Goal: Submit feedback/report problem

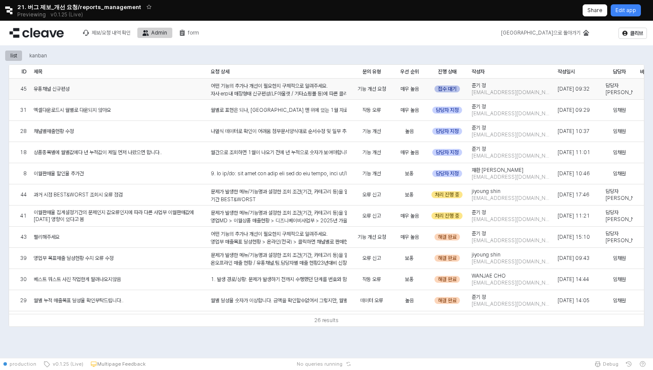
click at [437, 88] on div "접수 대기" at bounding box center [447, 89] width 25 height 7
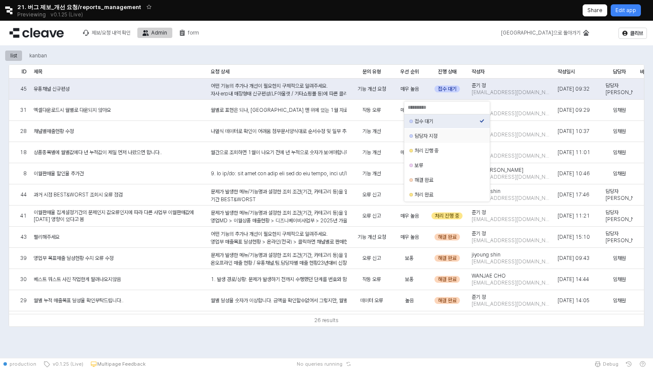
click at [435, 133] on div "담당자 지정" at bounding box center [445, 136] width 70 height 9
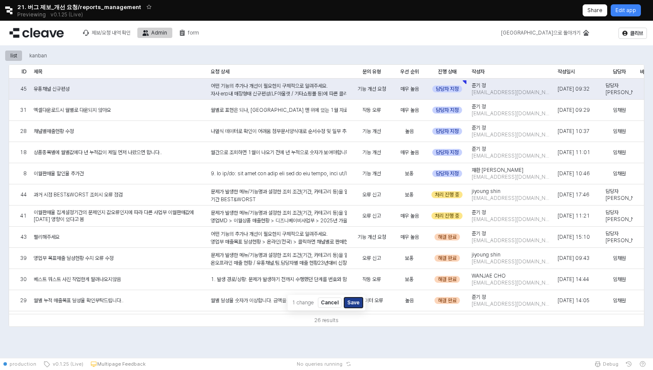
click at [349, 300] on button "Save" at bounding box center [353, 303] width 19 height 10
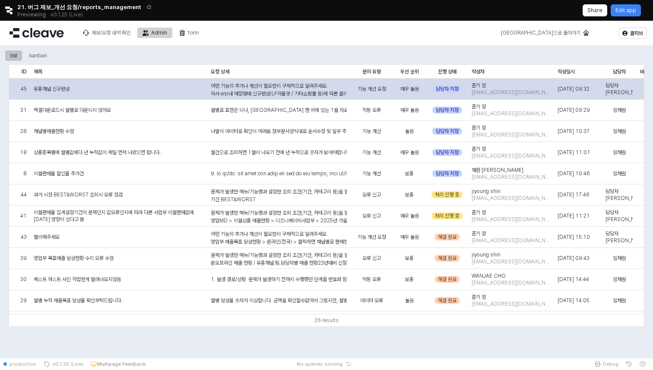
click at [309, 88] on div "어떤 기능의 추가나 개선이 필요한지 구체적으로 알려주세요. 자사 erp내 매장형태 신규편성(LF아울렛 / 기타쇼핑몰 등)에 따른 클리브 화면 …" at bounding box center [279, 214] width 136 height 265
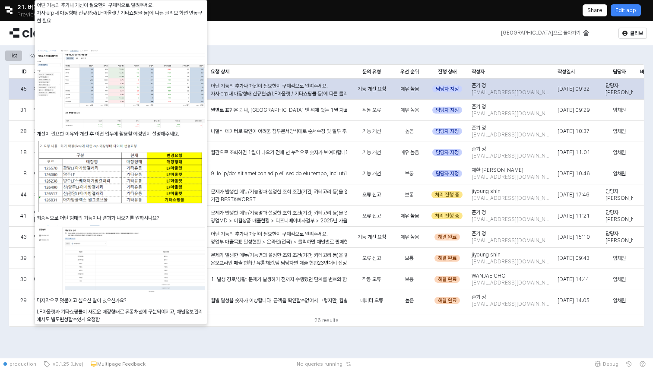
click at [295, 85] on div "어떤 기능의 추가나 개선이 필요한지 구체적으로 알려주세요. 자사 erp내 매장형태 신규편성(LF아울렛 / 기타쇼핑몰 등)에 따른 클리브 화면 …" at bounding box center [279, 214] width 136 height 265
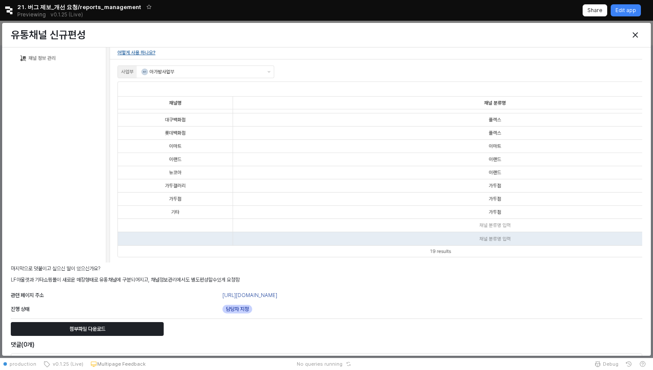
scroll to position [558, 0]
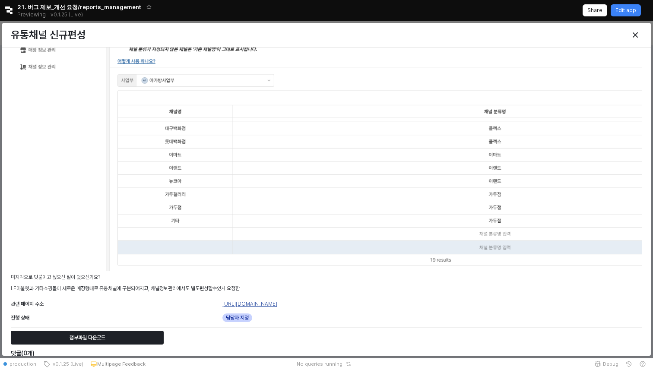
click at [269, 303] on link "[URL][DOMAIN_NAME]" at bounding box center [249, 304] width 55 height 6
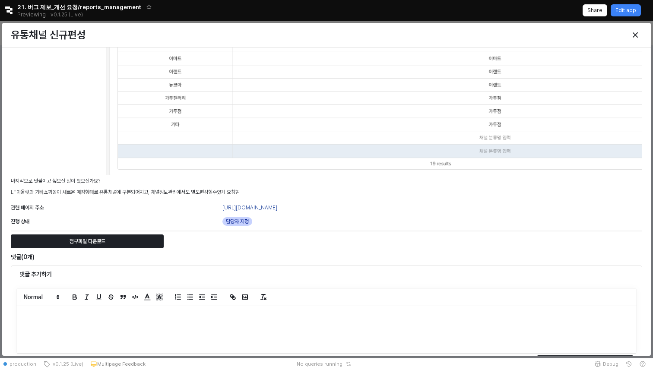
scroll to position [673, 0]
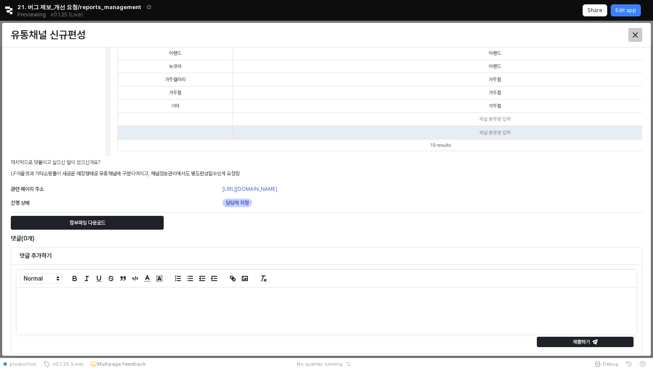
click at [634, 39] on div "Close" at bounding box center [635, 35] width 13 height 13
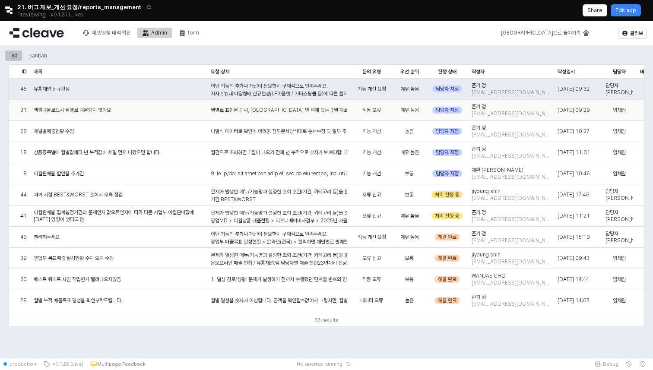
click at [302, 107] on div "월별로 표현은 되나, [GEOGRAPHIC_DATA] 맨 위에 있는 1월 자료만 다운로드 됨" at bounding box center [279, 110] width 136 height 8
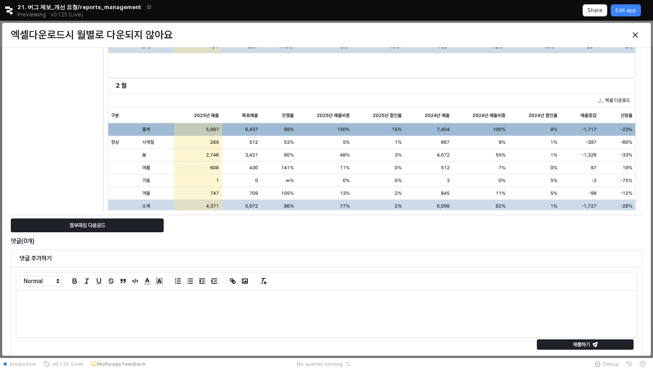
scroll to position [476, 0]
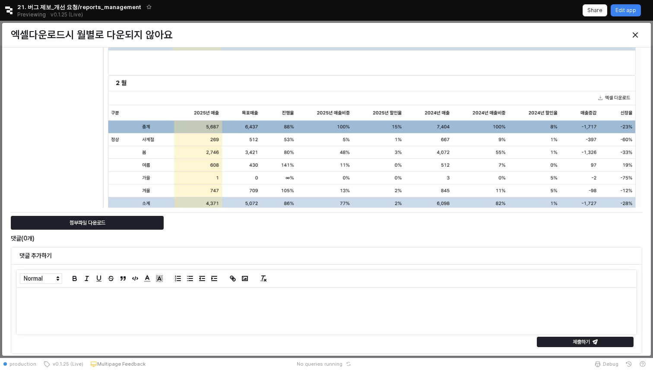
click at [644, 35] on div at bounding box center [565, 34] width 159 height 17
click at [639, 35] on div "Close" at bounding box center [635, 35] width 13 height 13
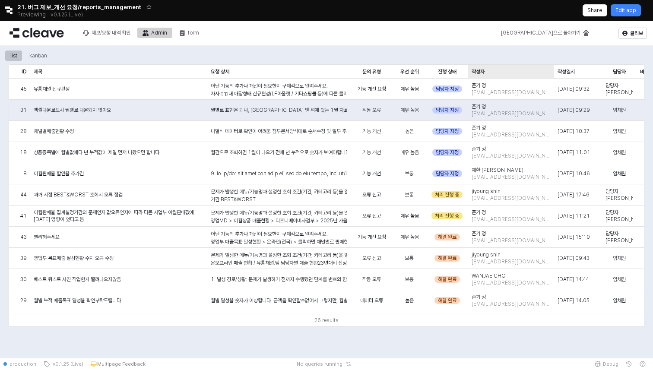
click at [494, 75] on div "작성자 작성자" at bounding box center [511, 72] width 86 height 14
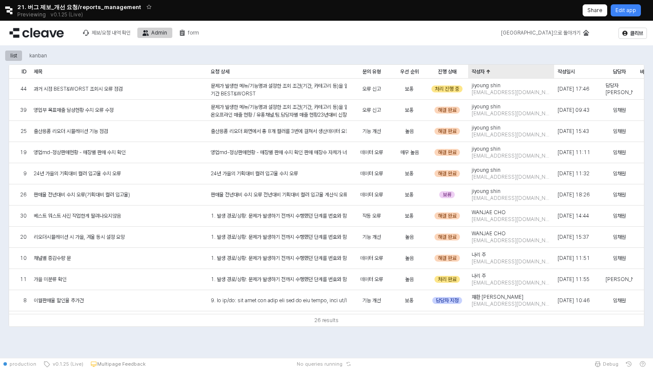
click at [494, 75] on div "작성자 작성자" at bounding box center [511, 72] width 86 height 14
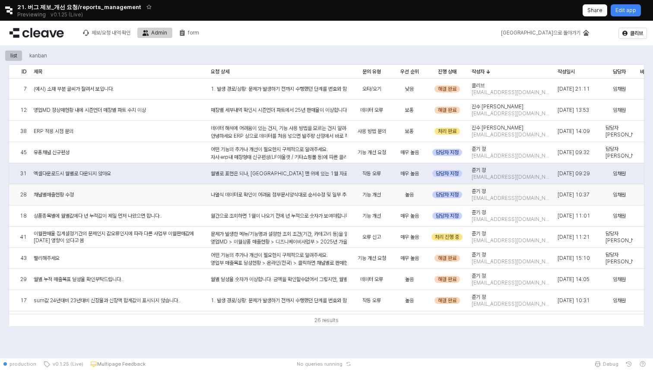
click at [62, 196] on span "채널별매출현황 수정" at bounding box center [54, 194] width 40 height 7
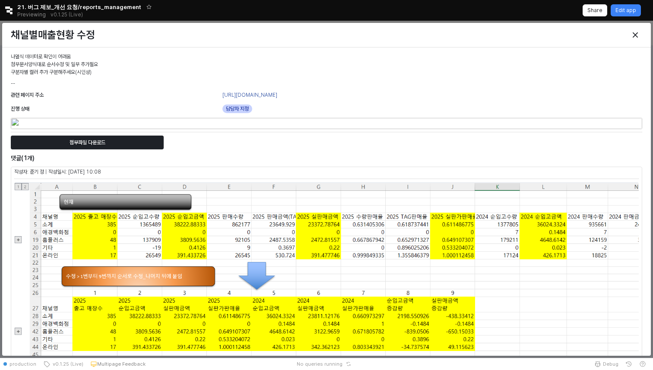
scroll to position [127, 0]
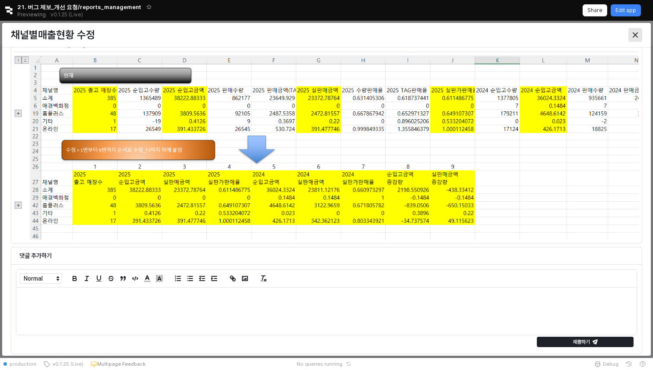
click at [634, 38] on div "Close" at bounding box center [635, 35] width 13 height 13
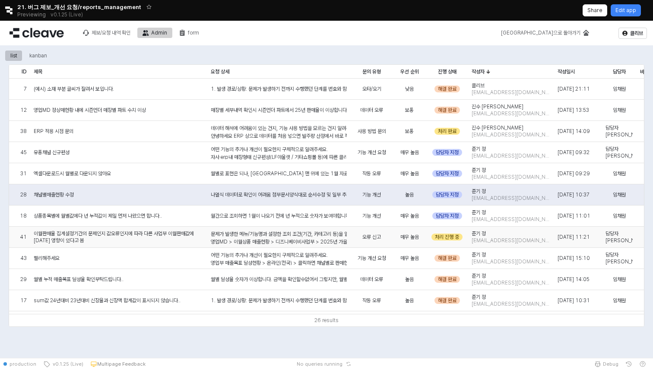
click at [155, 238] on span "이월판매율 집계설정기간의 문제인지 값오류인지에 따라 다른 사업부 이월판매값에 [DATE] 영향이 있다고 봄" at bounding box center [119, 237] width 170 height 14
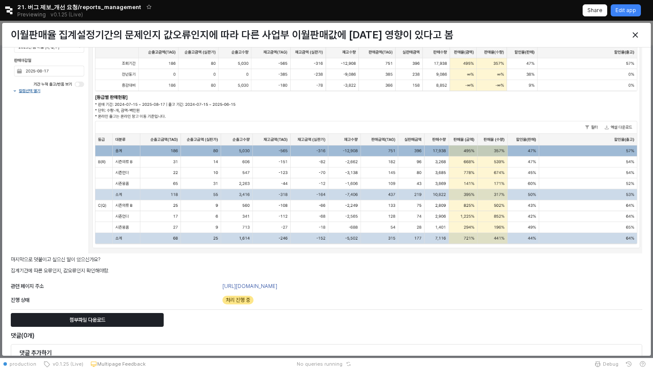
scroll to position [597, 0]
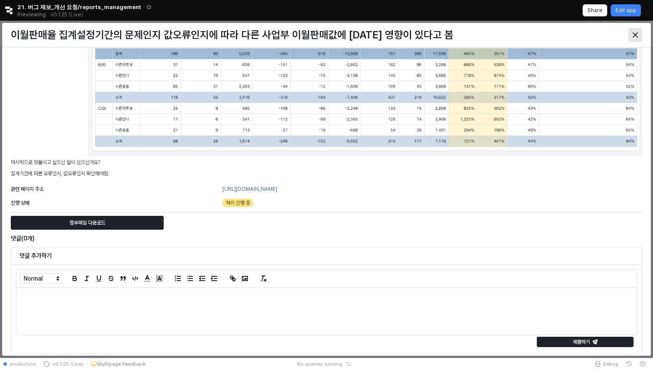
click at [639, 32] on div "Close" at bounding box center [635, 35] width 13 height 13
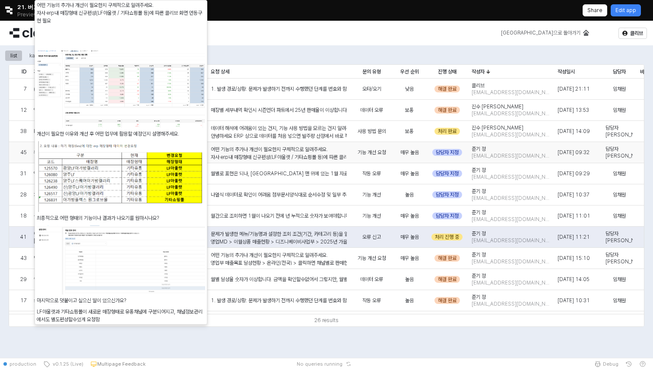
click at [289, 153] on div "어떤 기능의 추가나 개선이 필요한지 구체적으로 알려주세요. 자사 erp내 매장형태 신규편성(LF아울렛 / 기타쇼핑몰 등)에 따른 클리브 화면 …" at bounding box center [279, 278] width 136 height 265
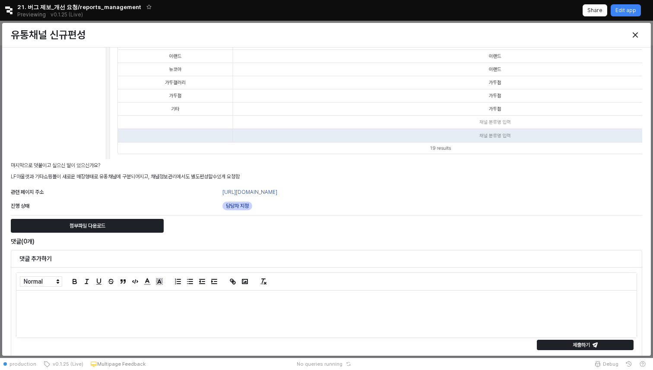
scroll to position [673, 0]
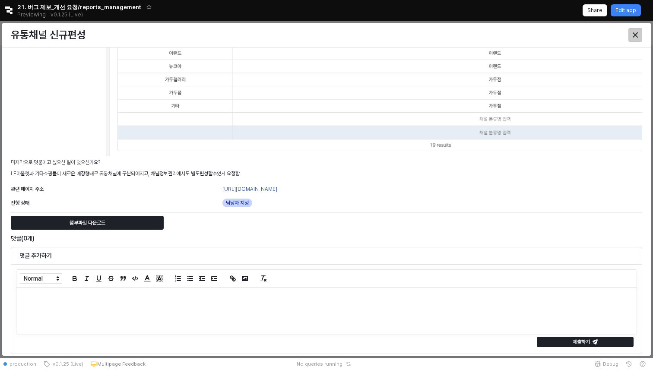
click at [635, 37] on icon "Close" at bounding box center [635, 34] width 5 height 5
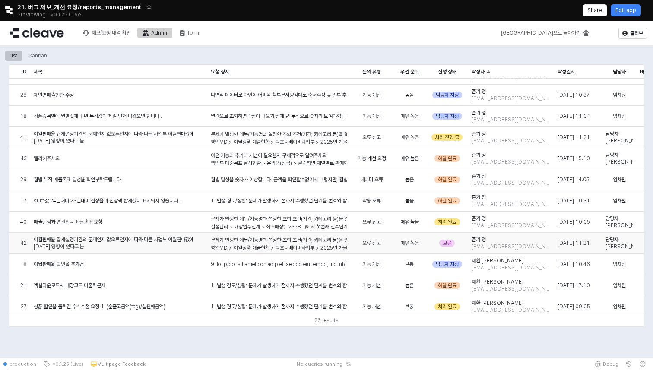
scroll to position [102, 0]
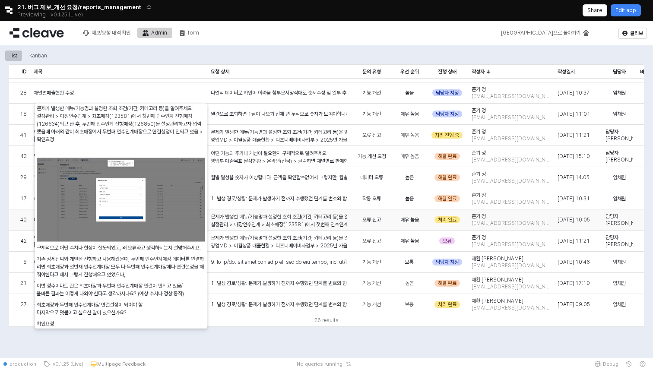
click at [272, 223] on p "설정관리 > 매장인수인계 > 최초매장(123581)에서 첫번째 인수인계 진행매장(126634)되고 난 후, 두번째 인수인게 진행매장(12685…" at bounding box center [279, 225] width 136 height 8
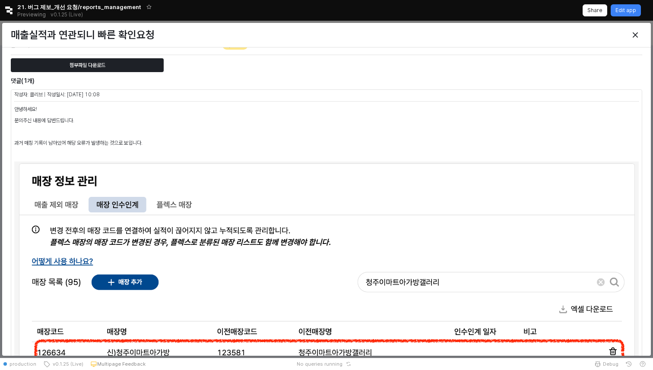
scroll to position [418, 0]
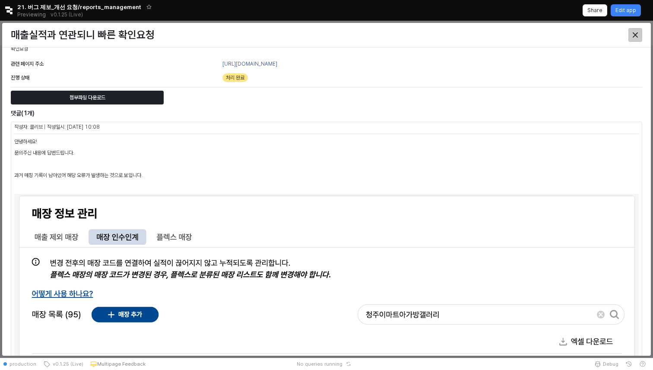
click at [639, 37] on div "Close" at bounding box center [635, 35] width 13 height 13
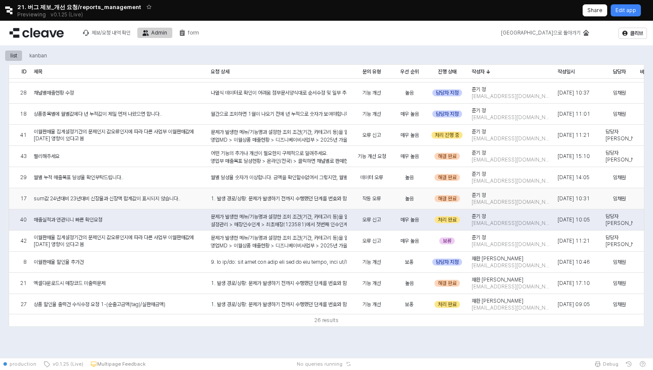
click at [143, 195] on div "sum값 24년대비 23년대비 신장율과 신장액 합계값이 표시되지 않습니다.." at bounding box center [118, 198] width 177 height 21
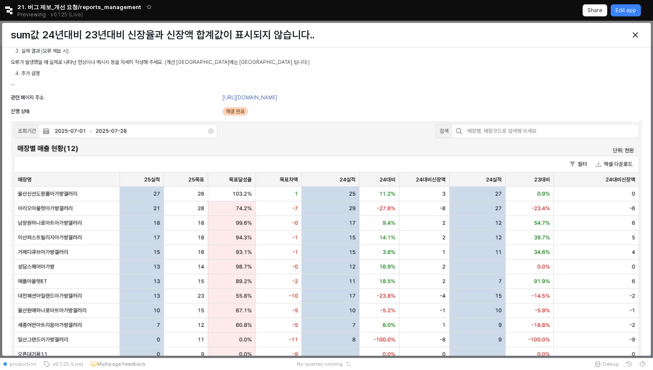
scroll to position [303, 0]
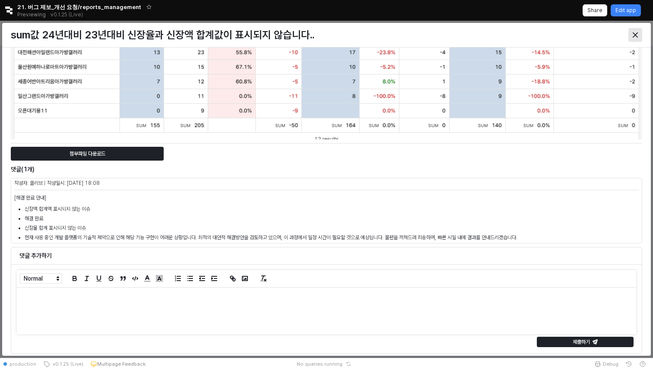
click at [635, 35] on icon "Close" at bounding box center [635, 34] width 5 height 5
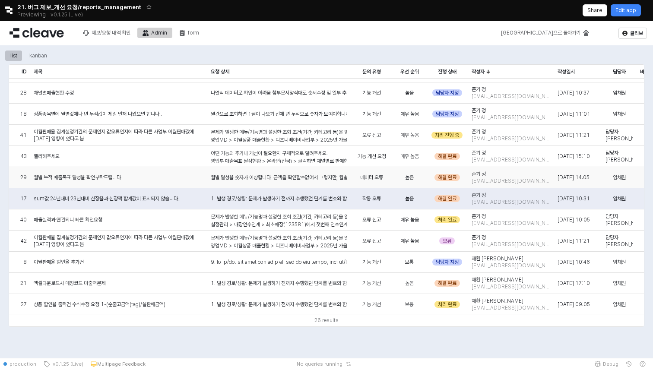
click at [115, 179] on span "월별 누적 매출목표 달성율 확인부탁드립니다.." at bounding box center [79, 177] width 90 height 7
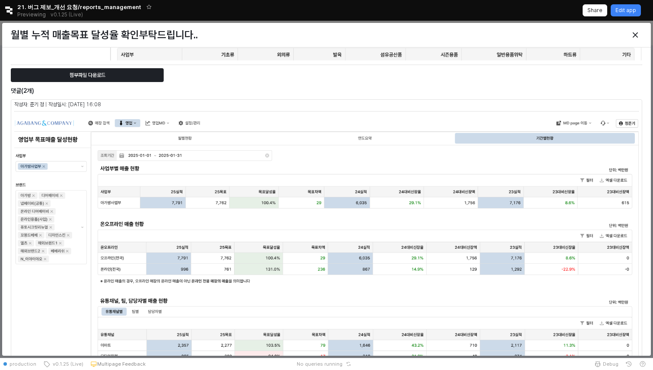
scroll to position [338, 0]
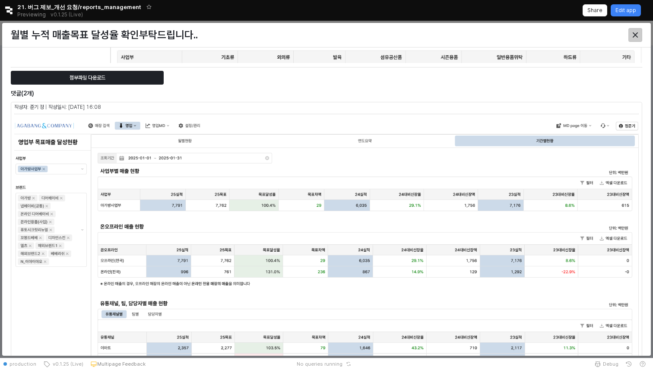
click at [638, 34] on icon "Close" at bounding box center [635, 34] width 5 height 5
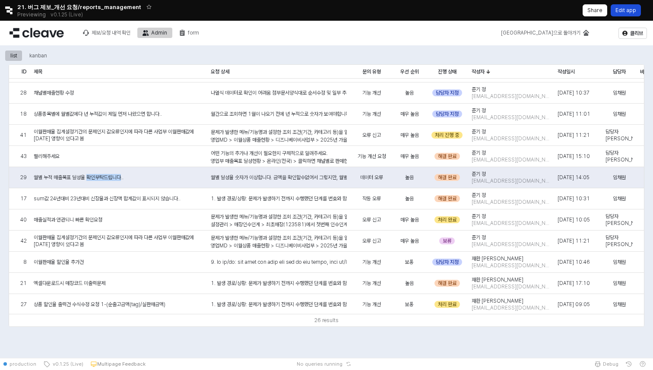
click at [620, 9] on p "Edit app" at bounding box center [626, 10] width 21 height 7
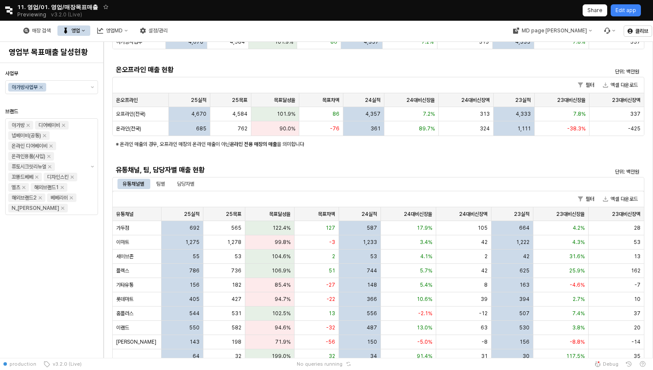
scroll to position [108, 0]
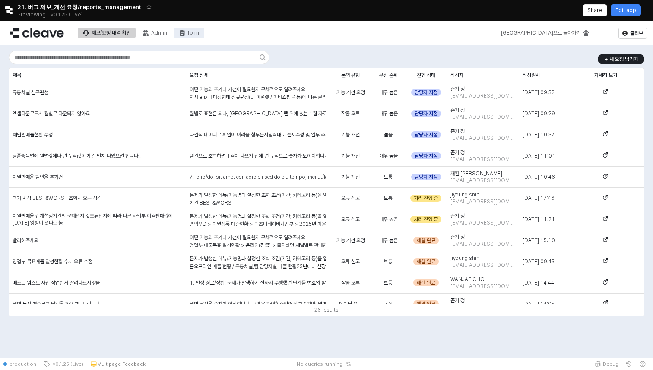
click at [195, 29] on button "form" at bounding box center [189, 33] width 30 height 10
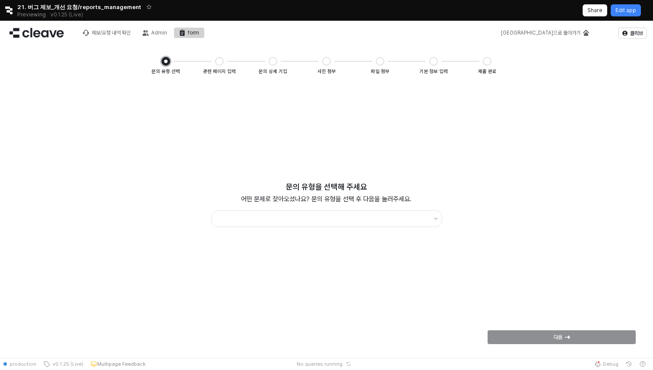
click at [147, 27] on div "제보/요청 내역 확인 Admin form" at bounding box center [141, 33] width 127 height 18
click at [148, 30] on icon "Admin" at bounding box center [146, 33] width 6 height 6
